Goal: Task Accomplishment & Management: Use online tool/utility

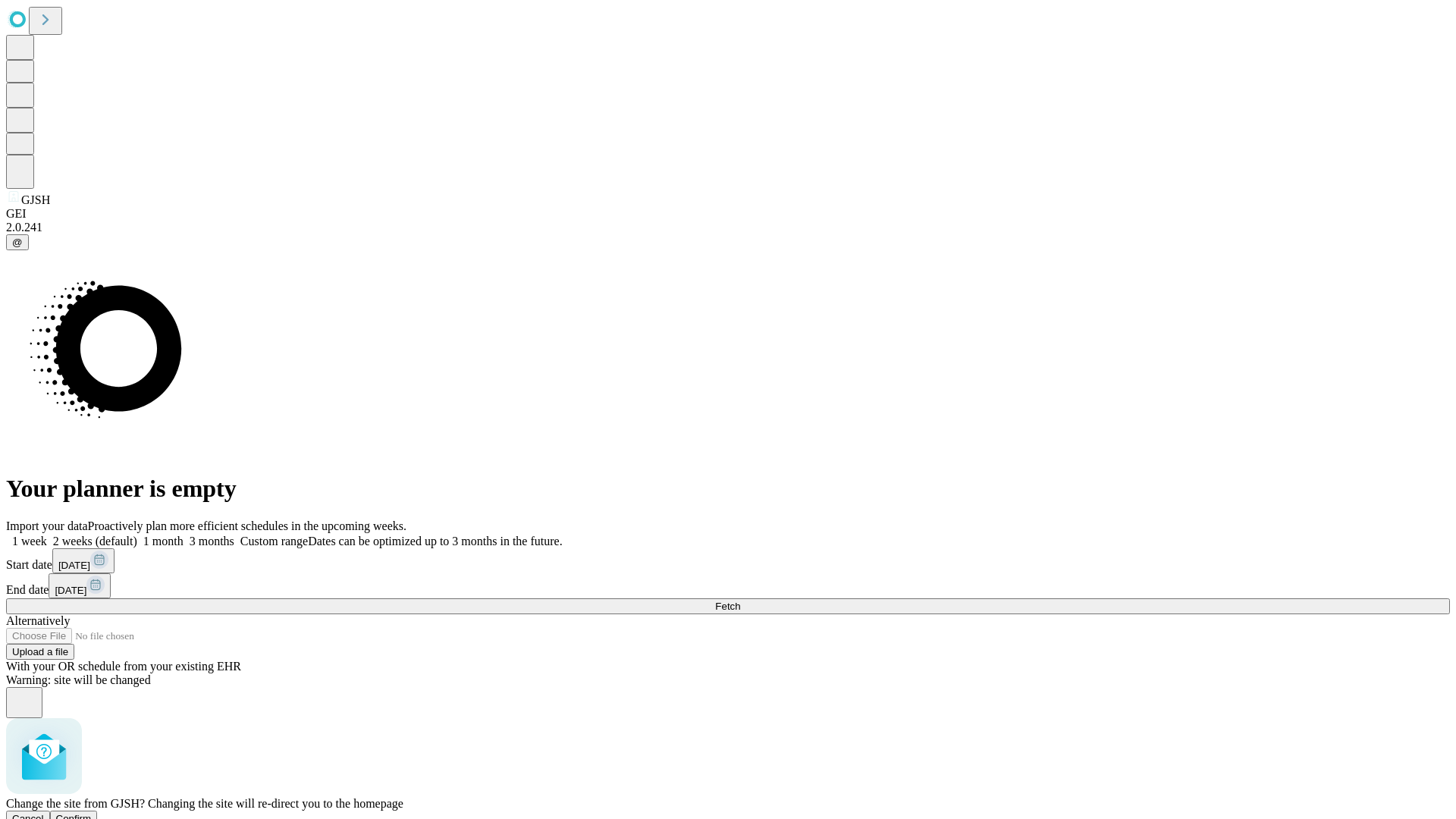
click at [91, 814] on span "Confirm" at bounding box center [73, 819] width 36 height 11
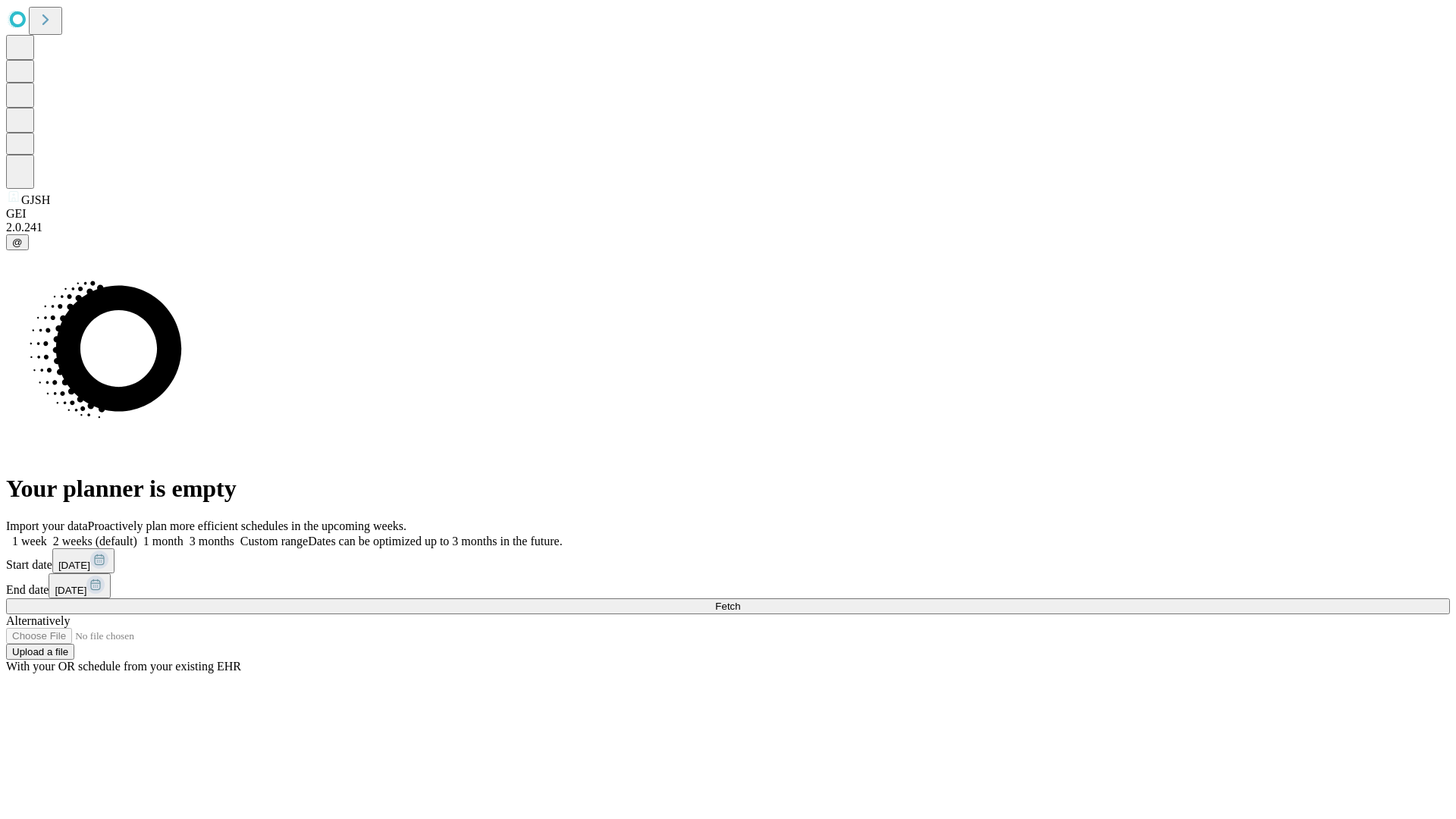
click at [47, 534] on label "1 week" at bounding box center [27, 541] width 41 height 13
click at [740, 601] on span "Fetch" at bounding box center [727, 607] width 25 height 11
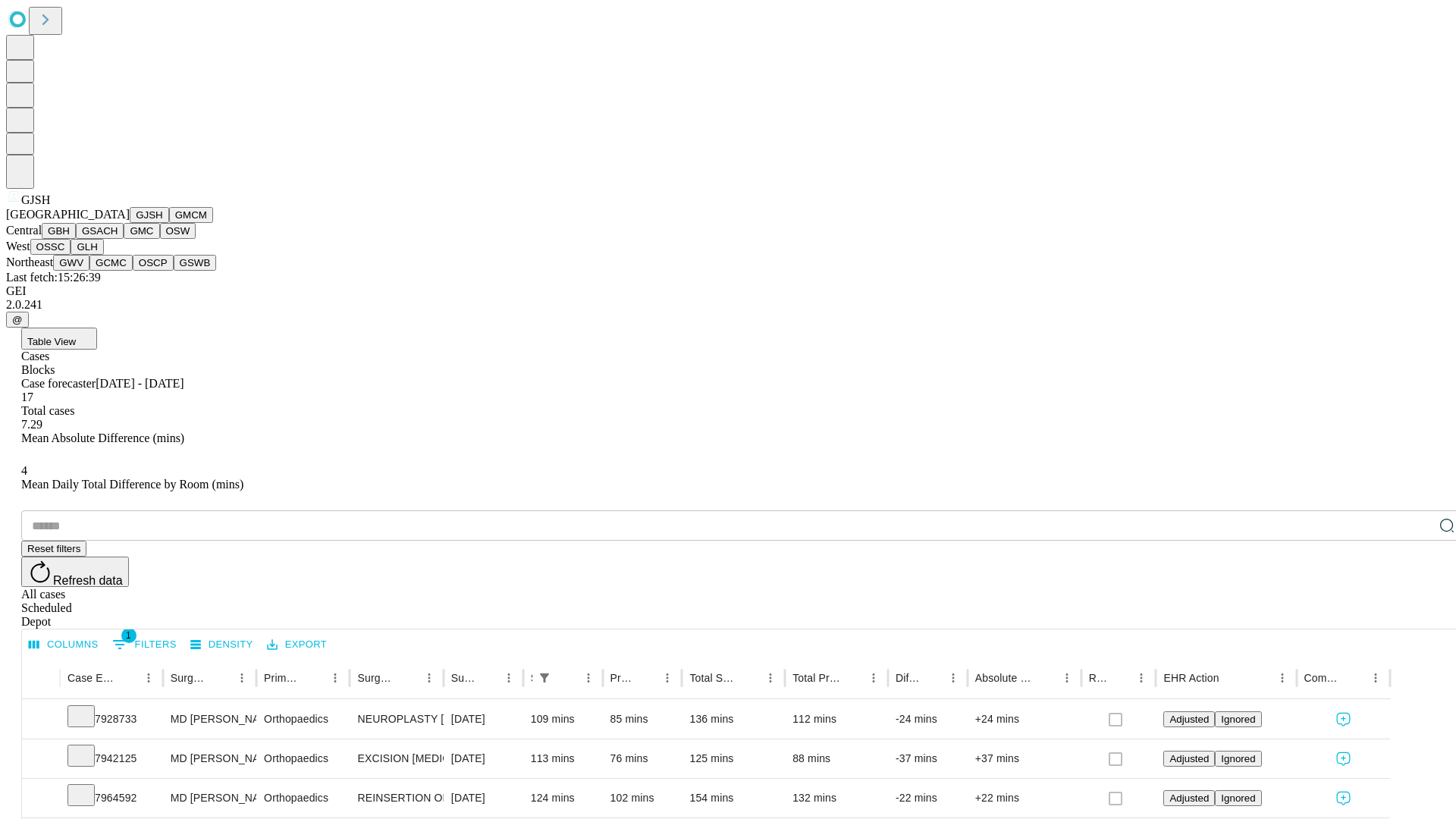
click at [169, 223] on button "GMCM" at bounding box center [191, 214] width 44 height 16
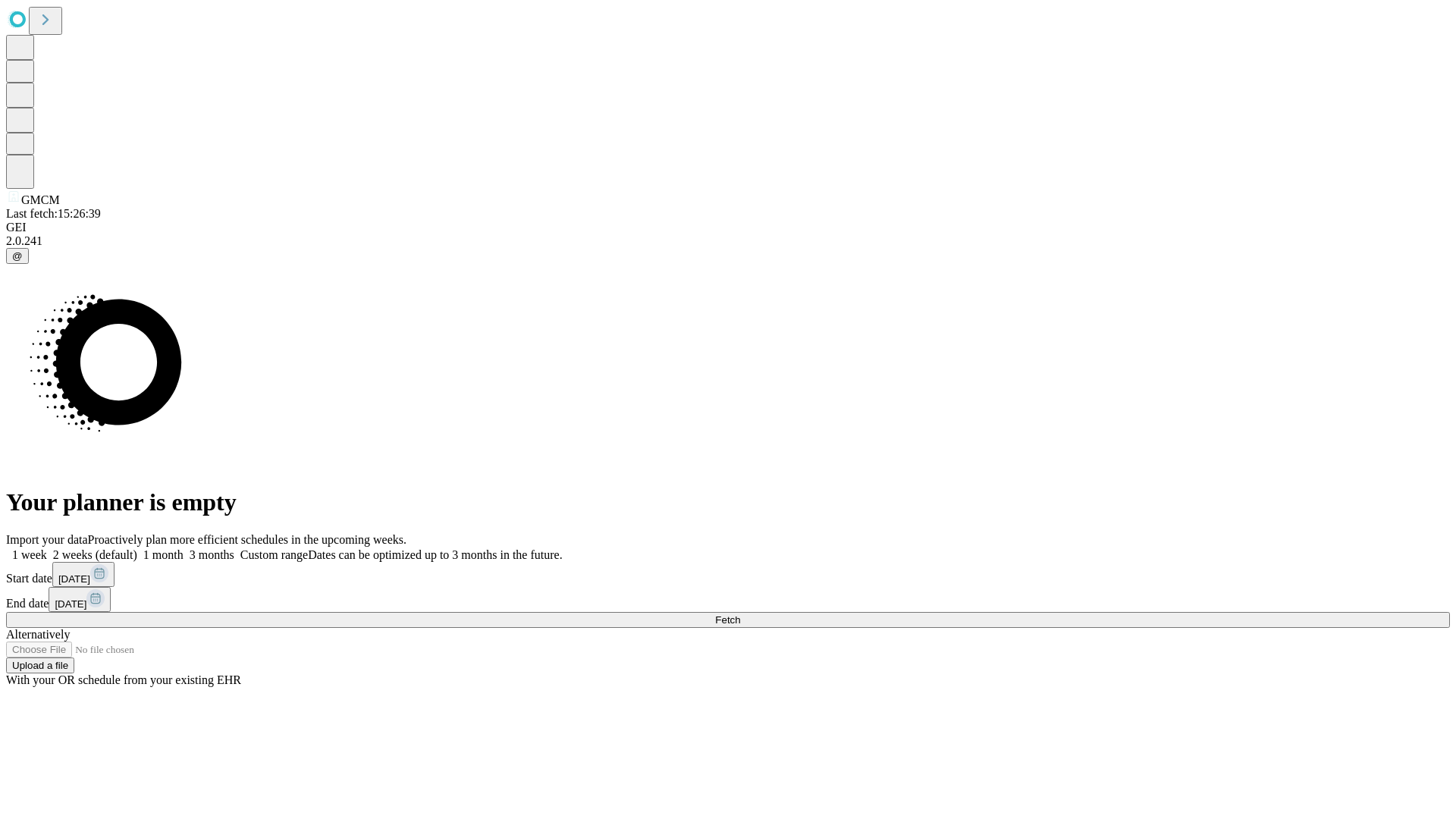
click at [47, 548] on label "1 week" at bounding box center [27, 555] width 41 height 13
click at [740, 614] on span "Fetch" at bounding box center [727, 620] width 25 height 11
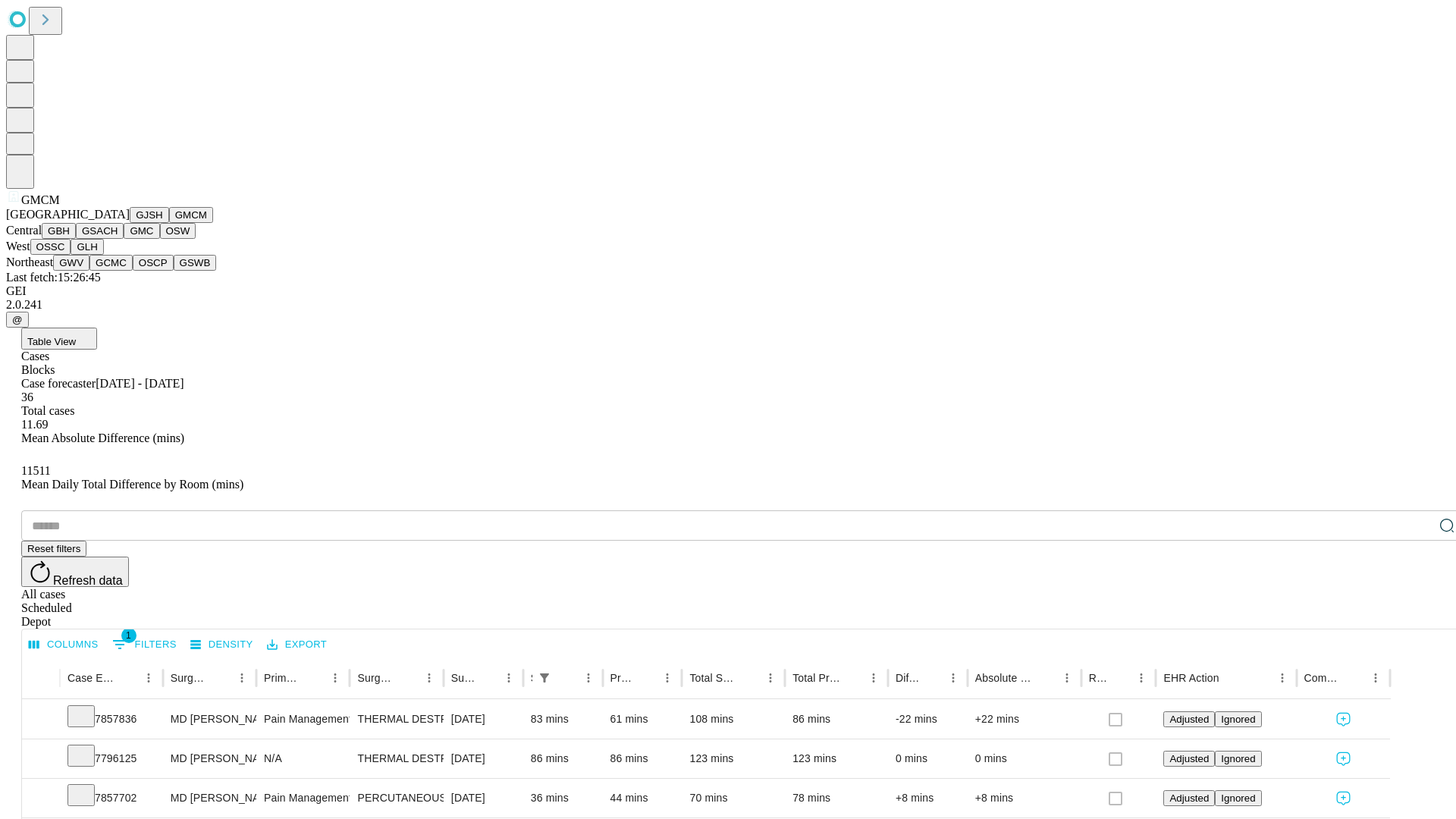
click at [76, 239] on button "GBH" at bounding box center [59, 231] width 34 height 16
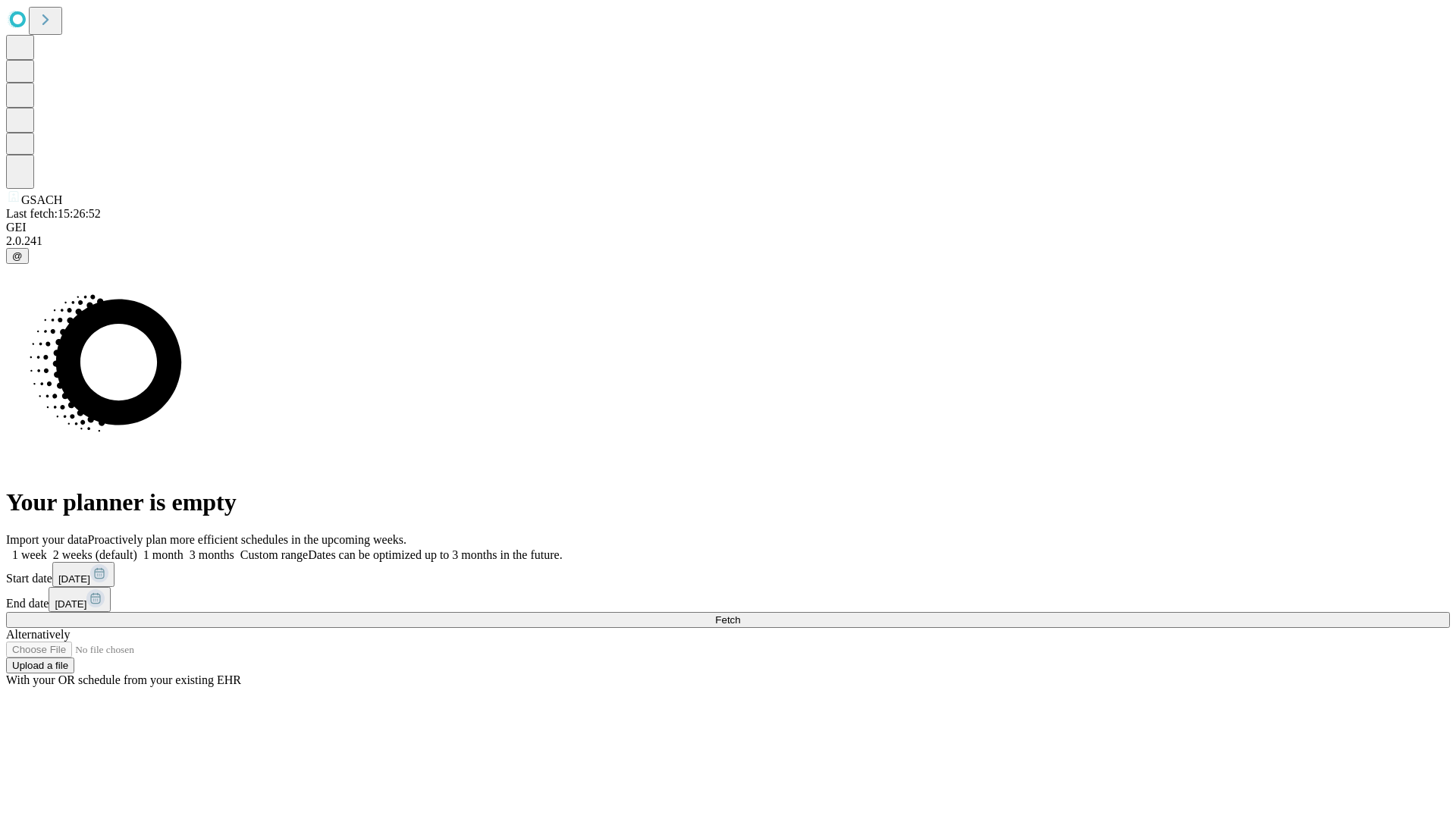
click at [740, 614] on span "Fetch" at bounding box center [727, 620] width 25 height 11
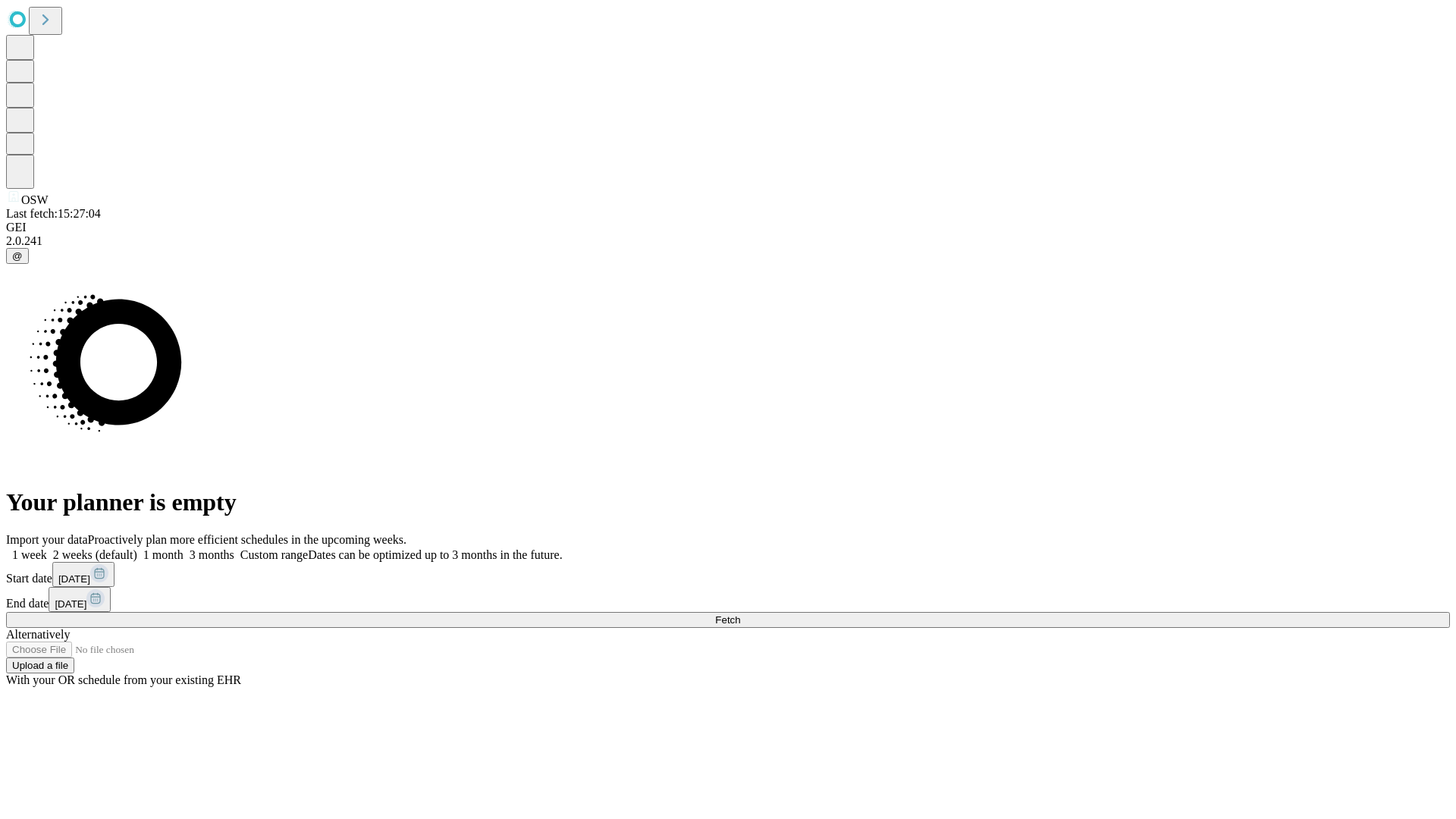
click at [47, 548] on label "1 week" at bounding box center [27, 555] width 41 height 13
click at [740, 614] on span "Fetch" at bounding box center [727, 620] width 25 height 11
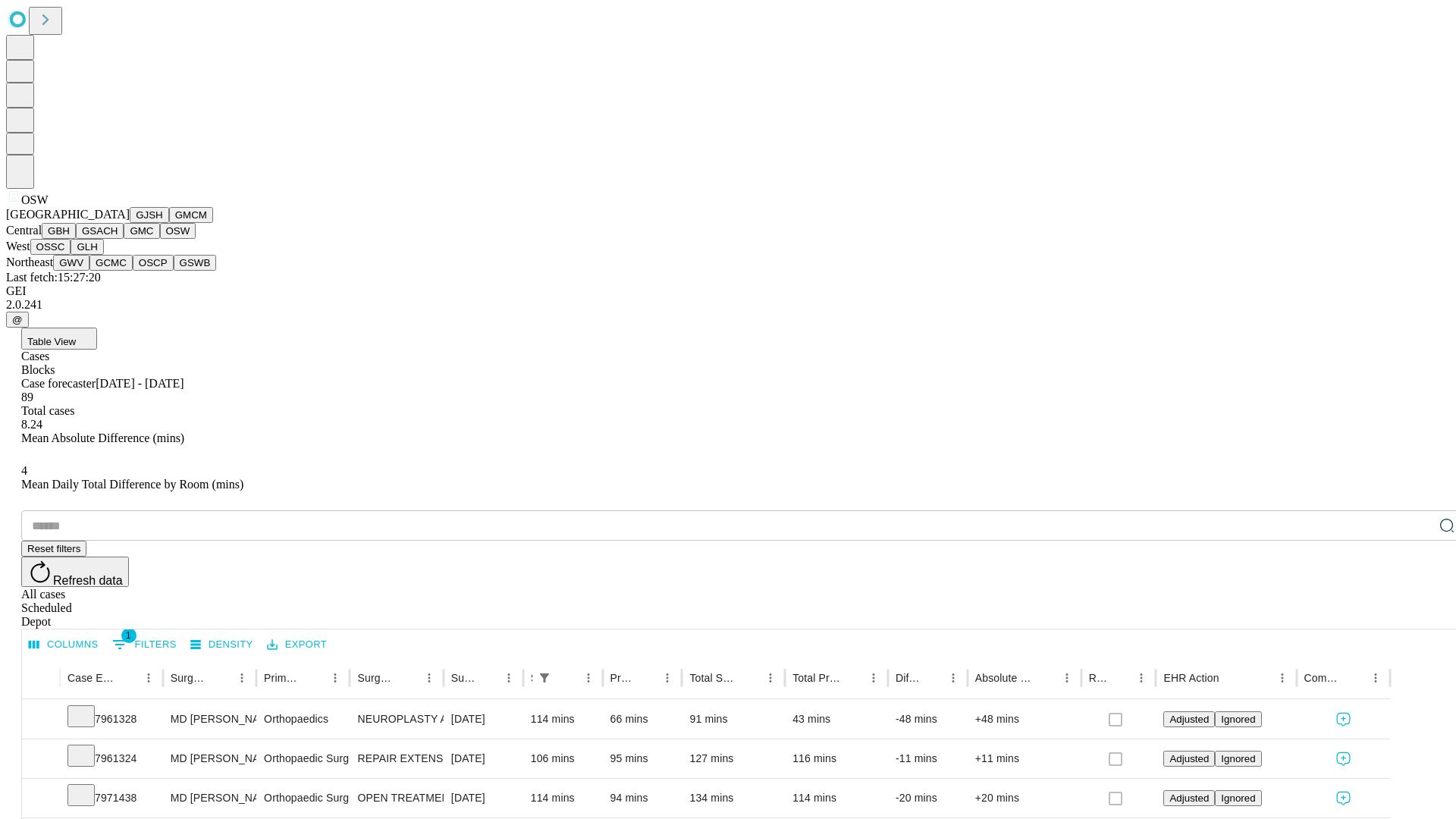
click at [71, 255] on button "OSSC" at bounding box center [50, 246] width 41 height 16
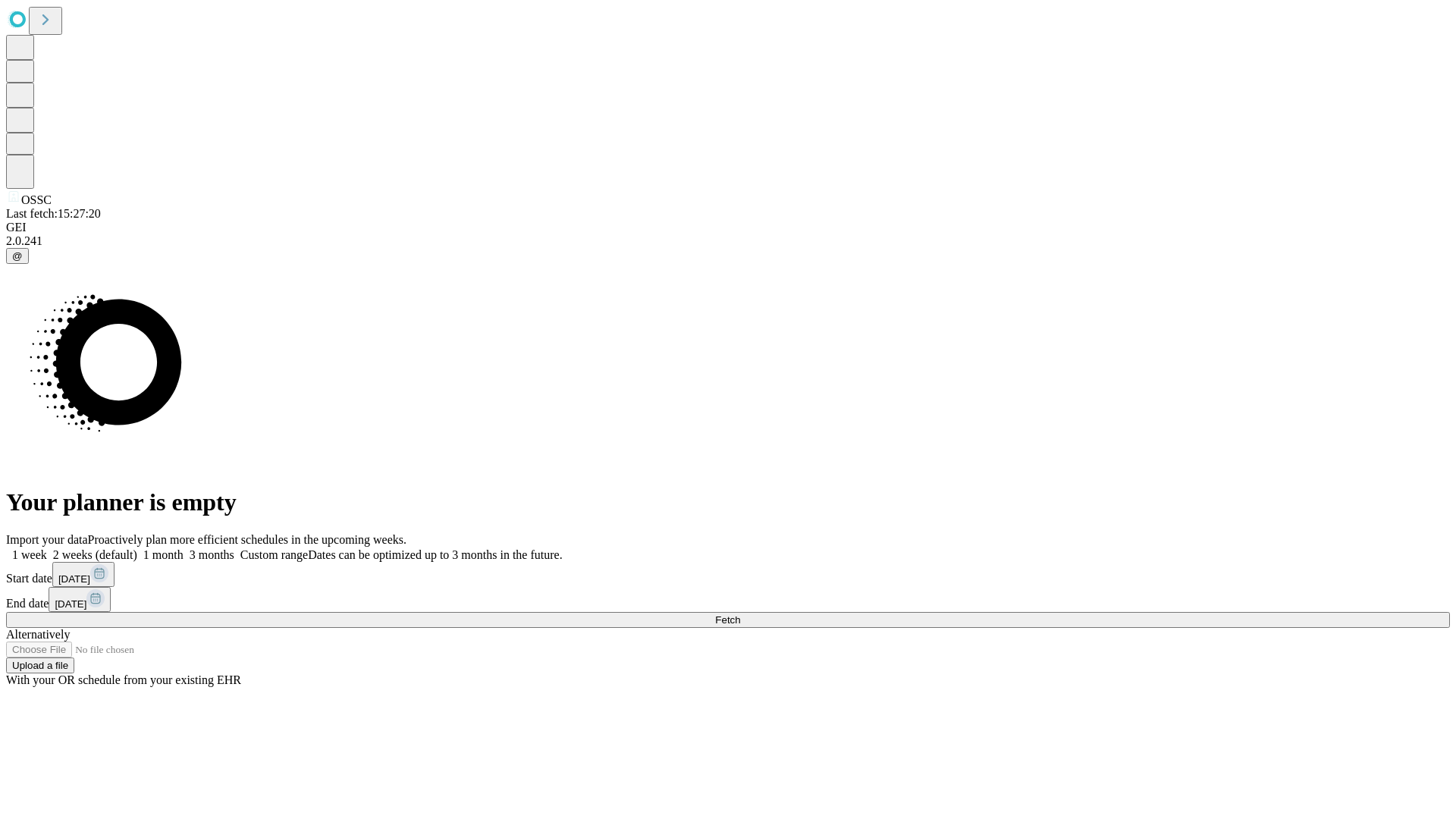
click at [47, 548] on label "1 week" at bounding box center [27, 555] width 41 height 13
click at [740, 614] on span "Fetch" at bounding box center [727, 620] width 25 height 11
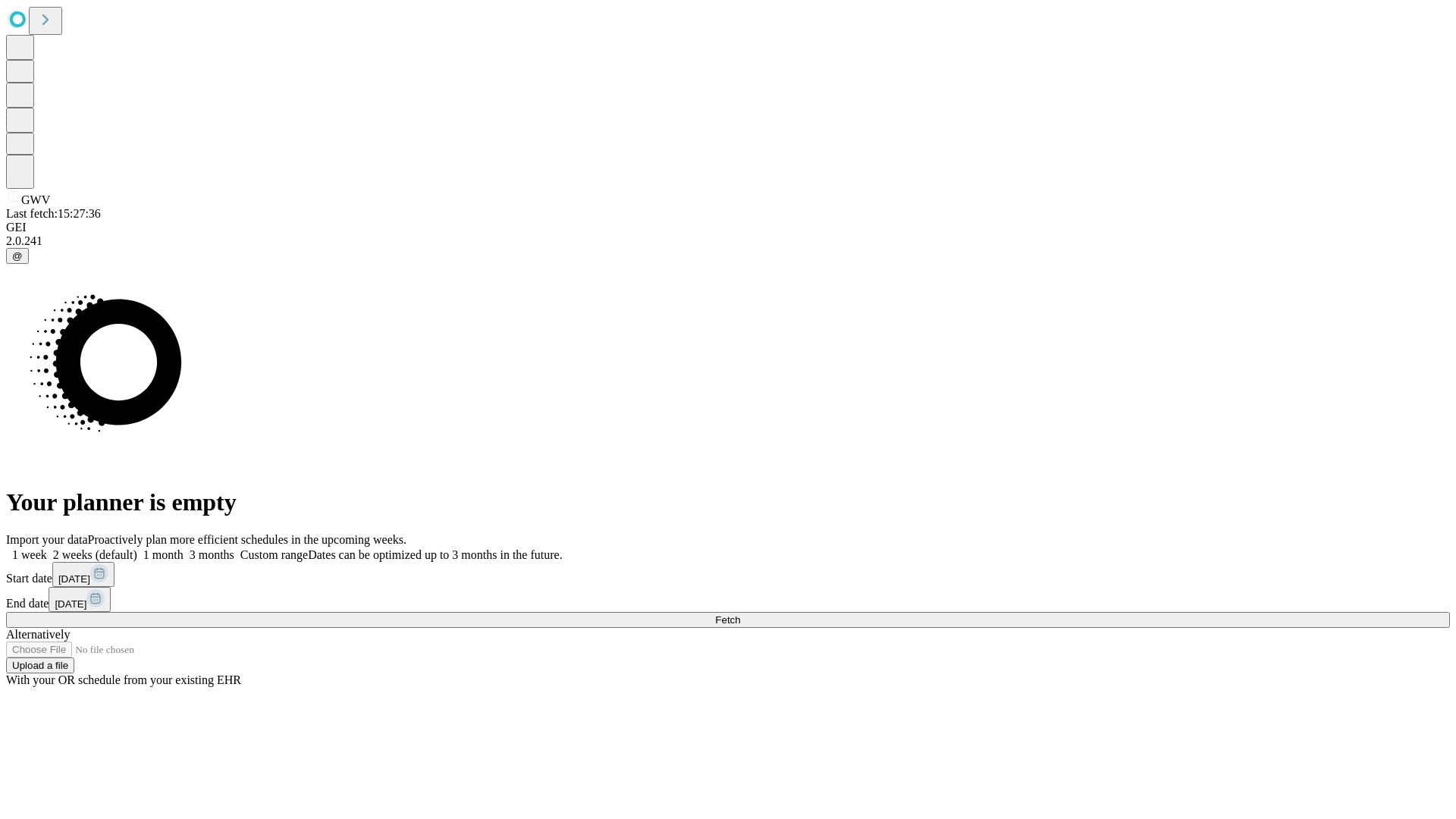
click at [47, 548] on label "1 week" at bounding box center [27, 555] width 41 height 13
click at [740, 614] on span "Fetch" at bounding box center [727, 620] width 25 height 11
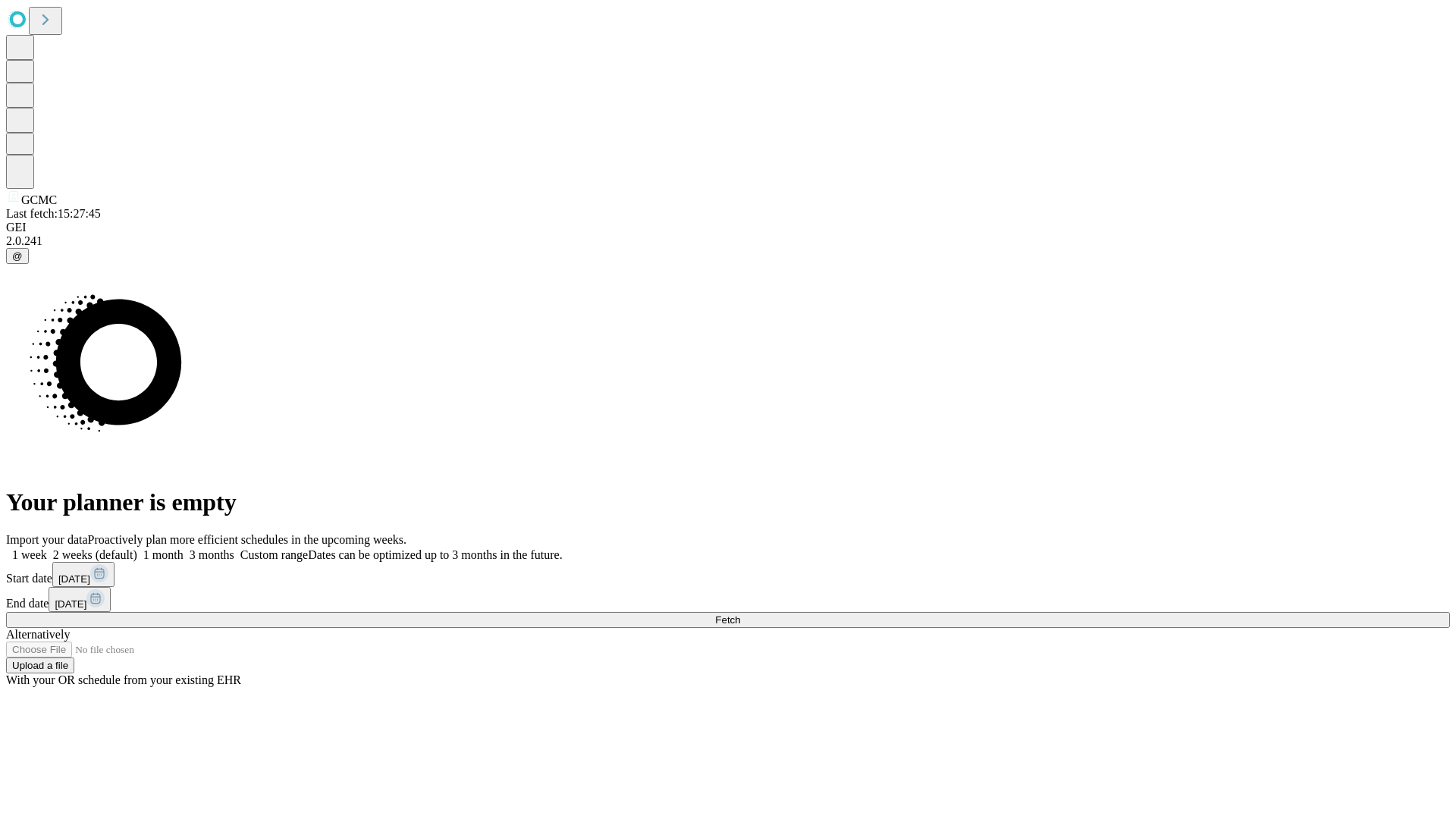
click at [47, 548] on label "1 week" at bounding box center [27, 555] width 41 height 13
click at [740, 614] on span "Fetch" at bounding box center [727, 620] width 25 height 11
